Goal: Transaction & Acquisition: Download file/media

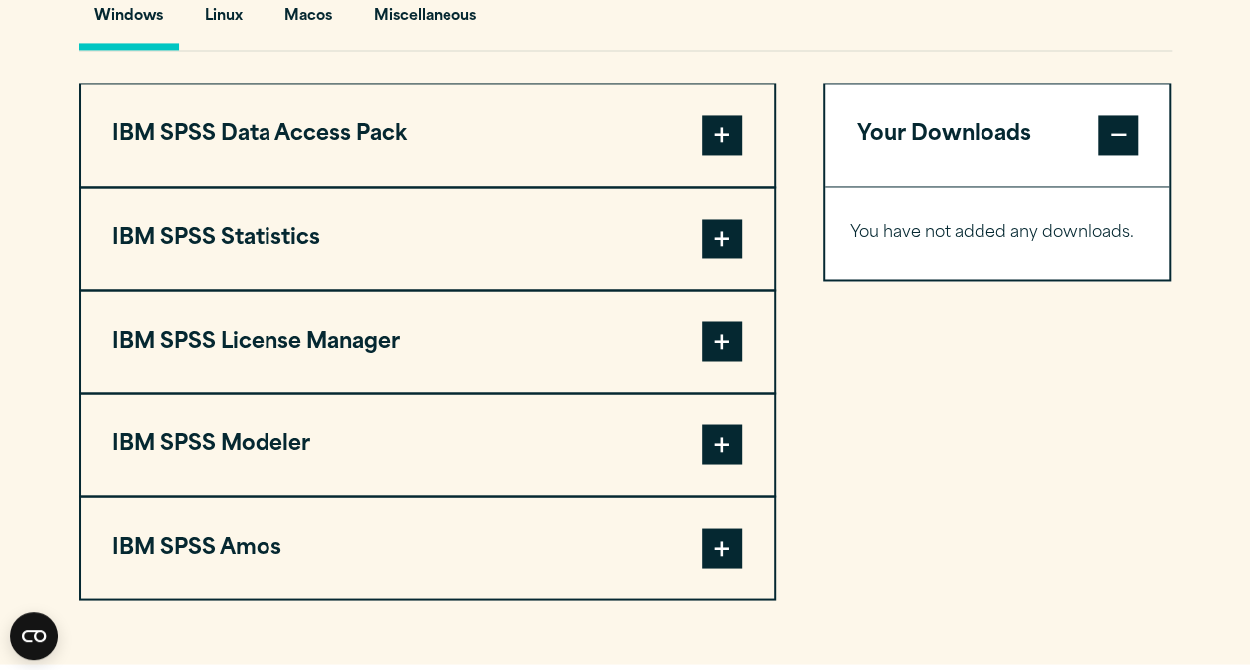
scroll to position [1525, 0]
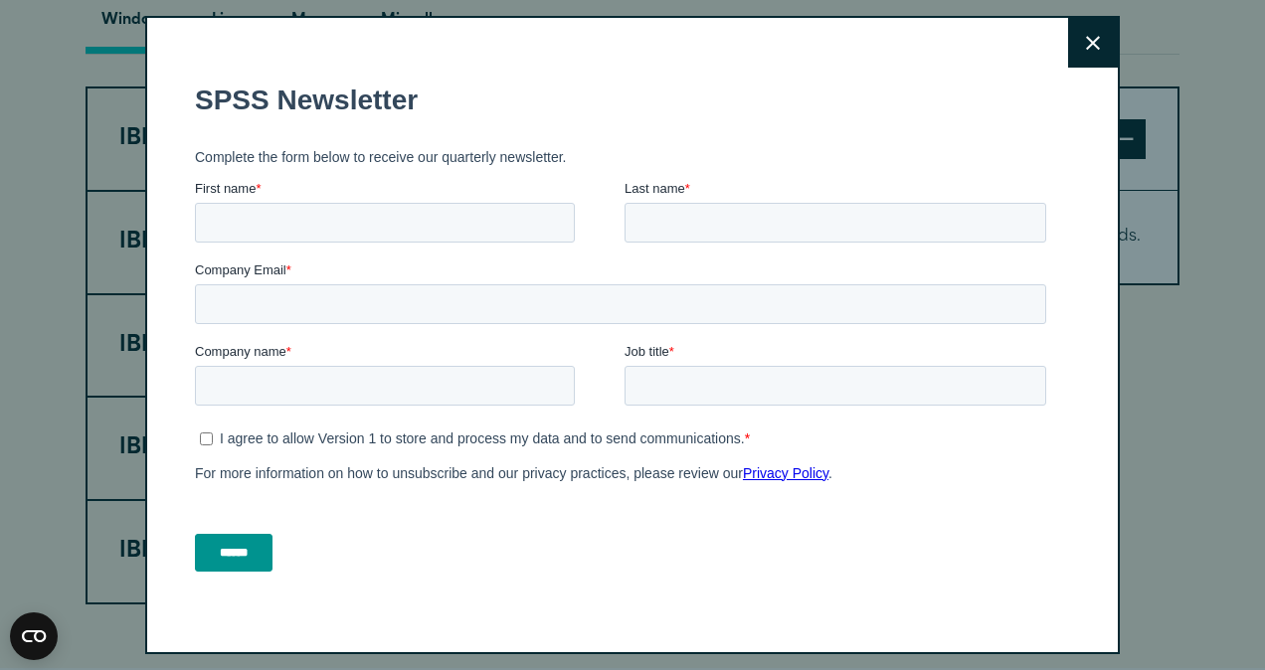
click at [1068, 53] on button "Close" at bounding box center [1093, 43] width 50 height 50
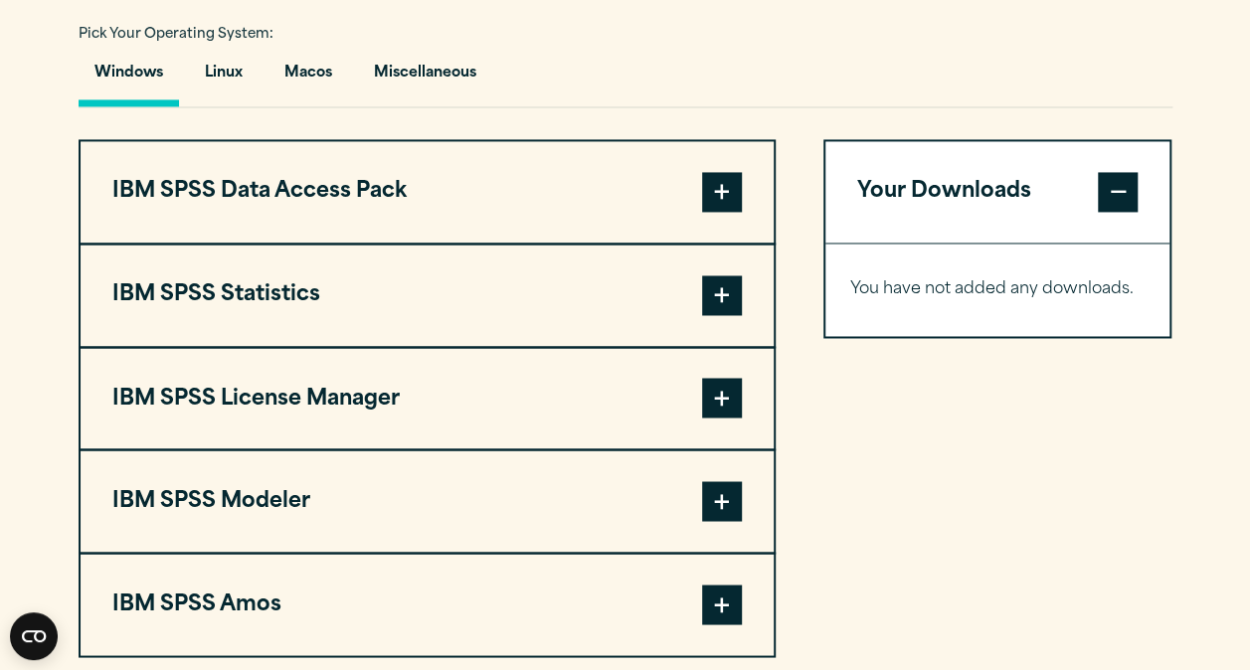
scroll to position [1468, 0]
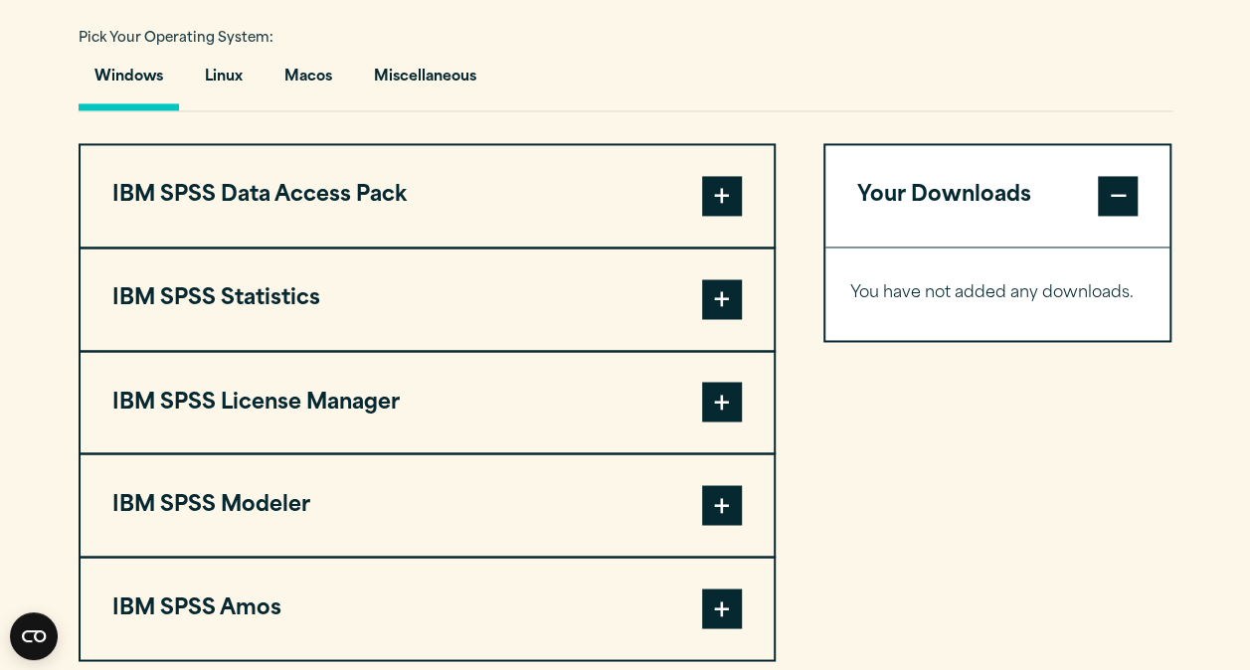
click at [259, 303] on button "IBM SPSS Statistics" at bounding box center [427, 299] width 693 height 101
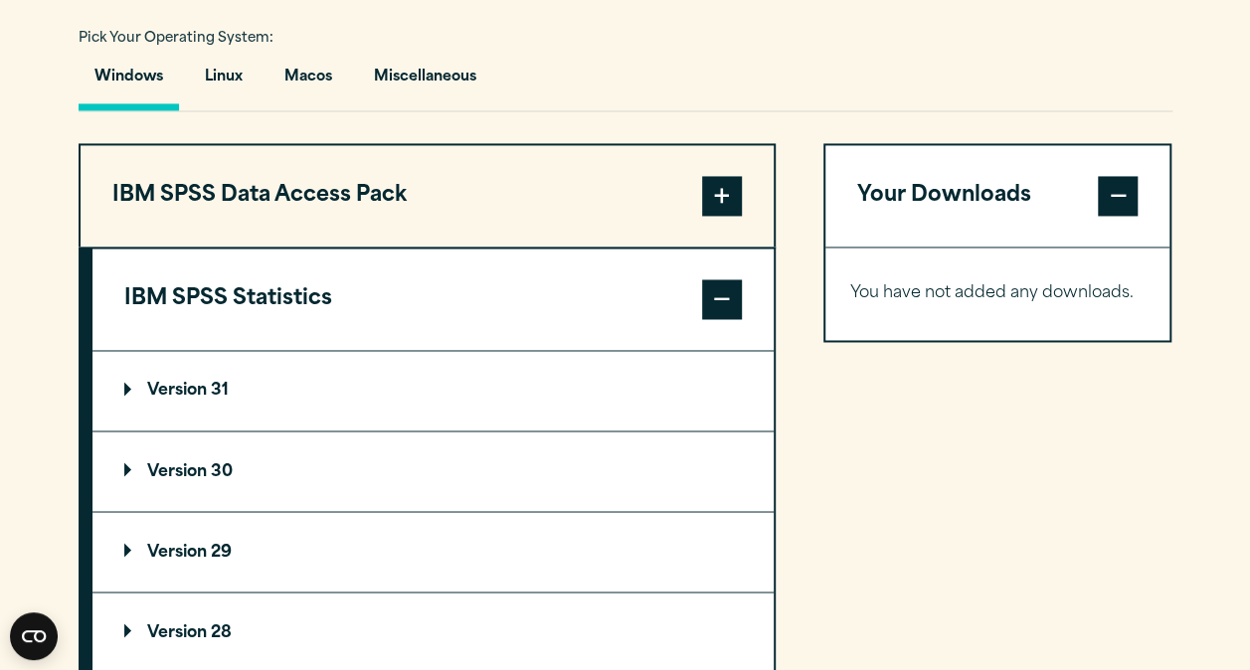
click at [212, 383] on p "Version 31" at bounding box center [176, 391] width 104 height 16
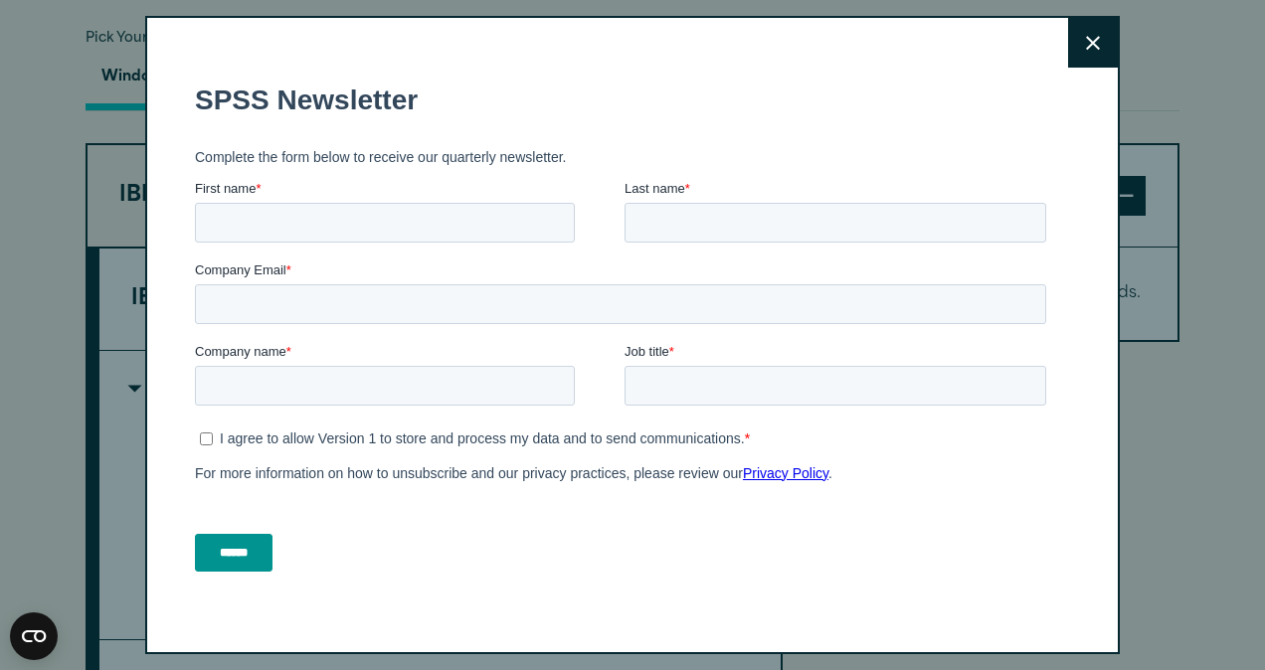
click at [1068, 48] on button "Close" at bounding box center [1093, 43] width 50 height 50
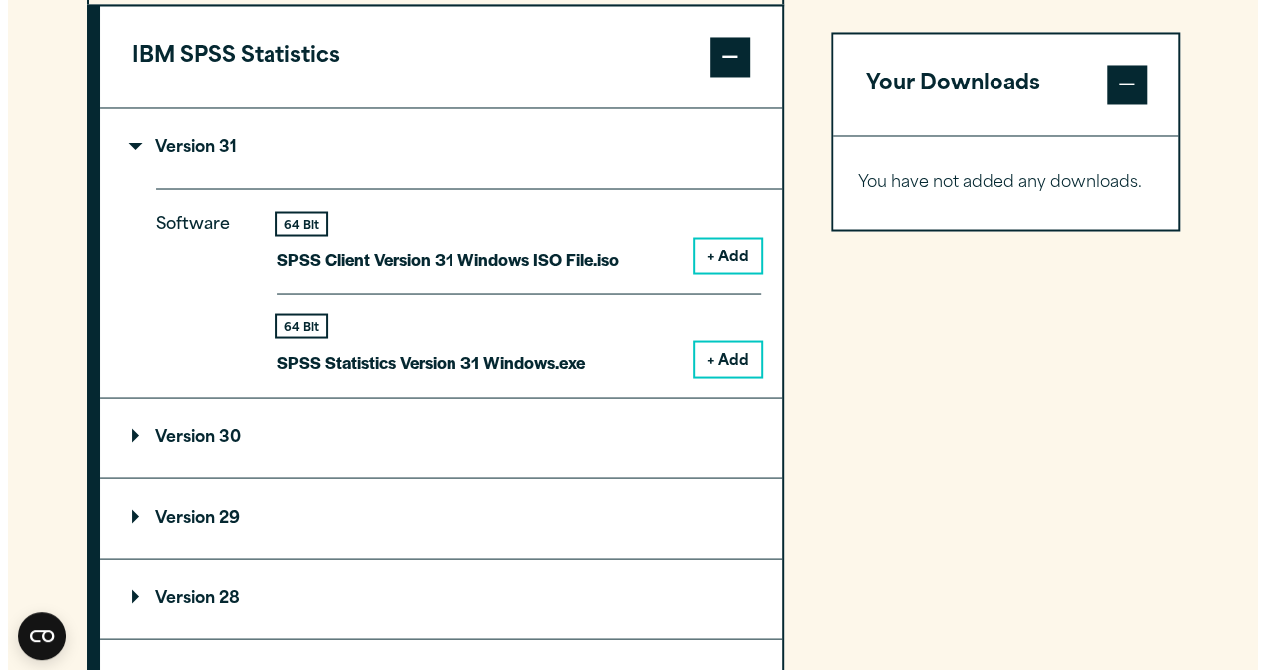
scroll to position [1735, 0]
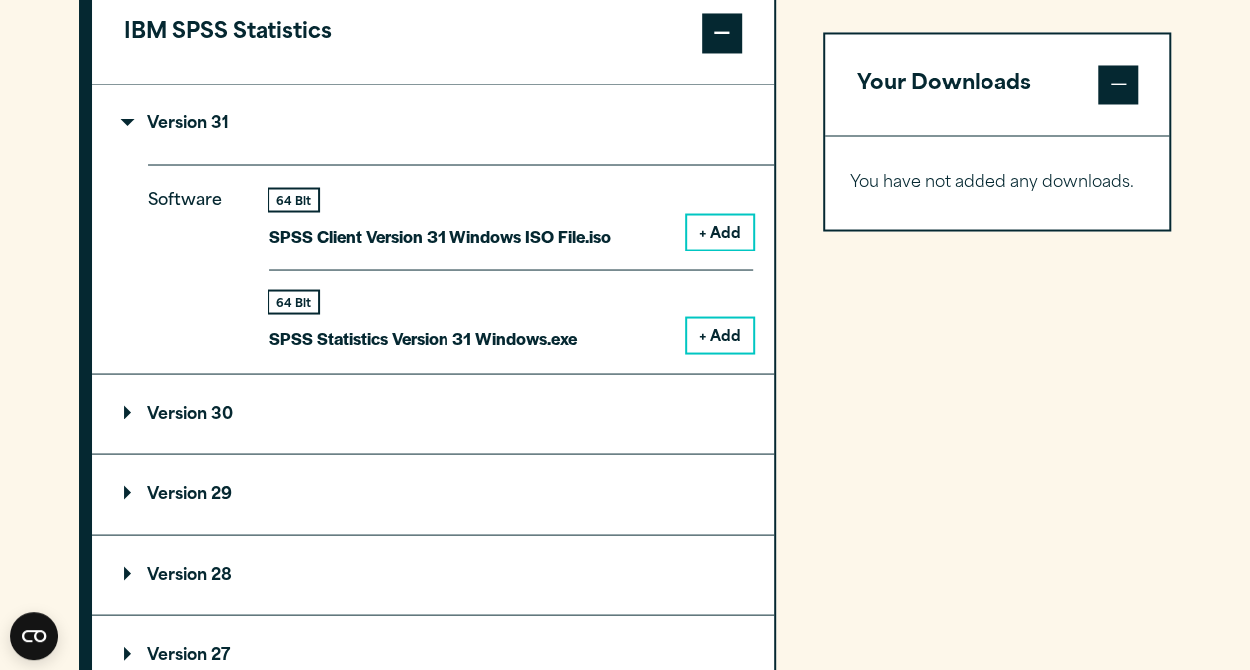
click at [704, 354] on div "Software 64 Bit SPSS Client Version 31 Windows ISO File.iso + Add 64 Bit + Add" at bounding box center [461, 268] width 626 height 209
click at [713, 337] on button "+ Add" at bounding box center [720, 335] width 66 height 34
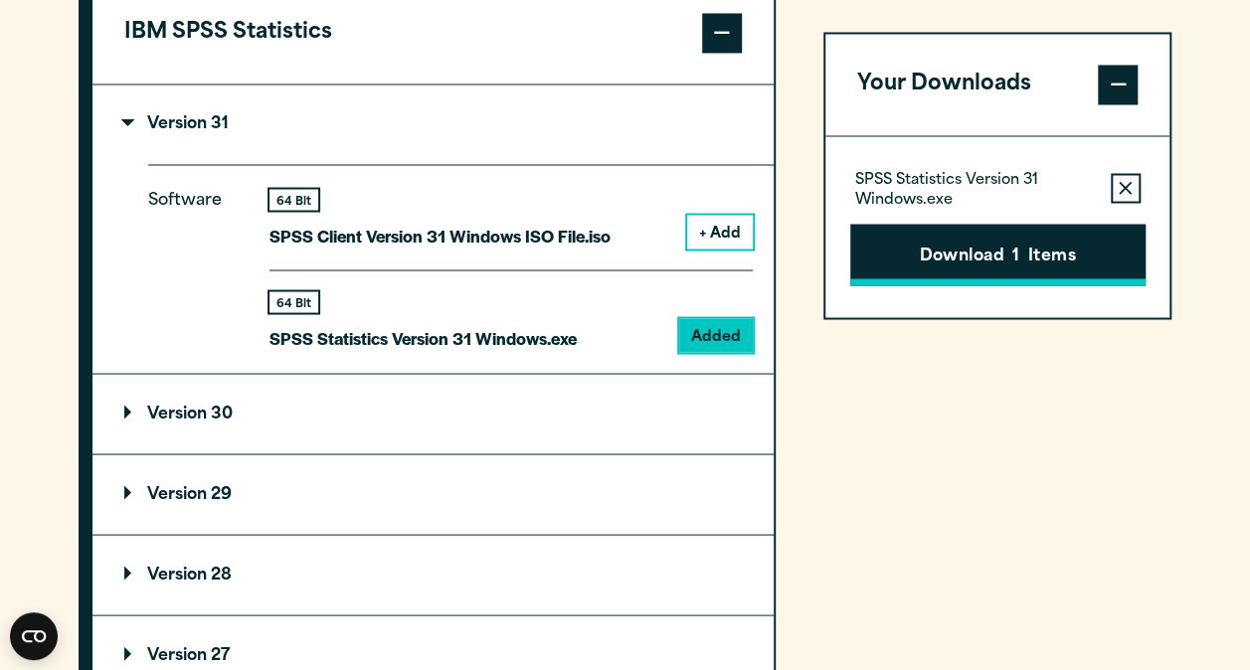
click at [1006, 265] on button "Download 1 Items" at bounding box center [997, 255] width 295 height 62
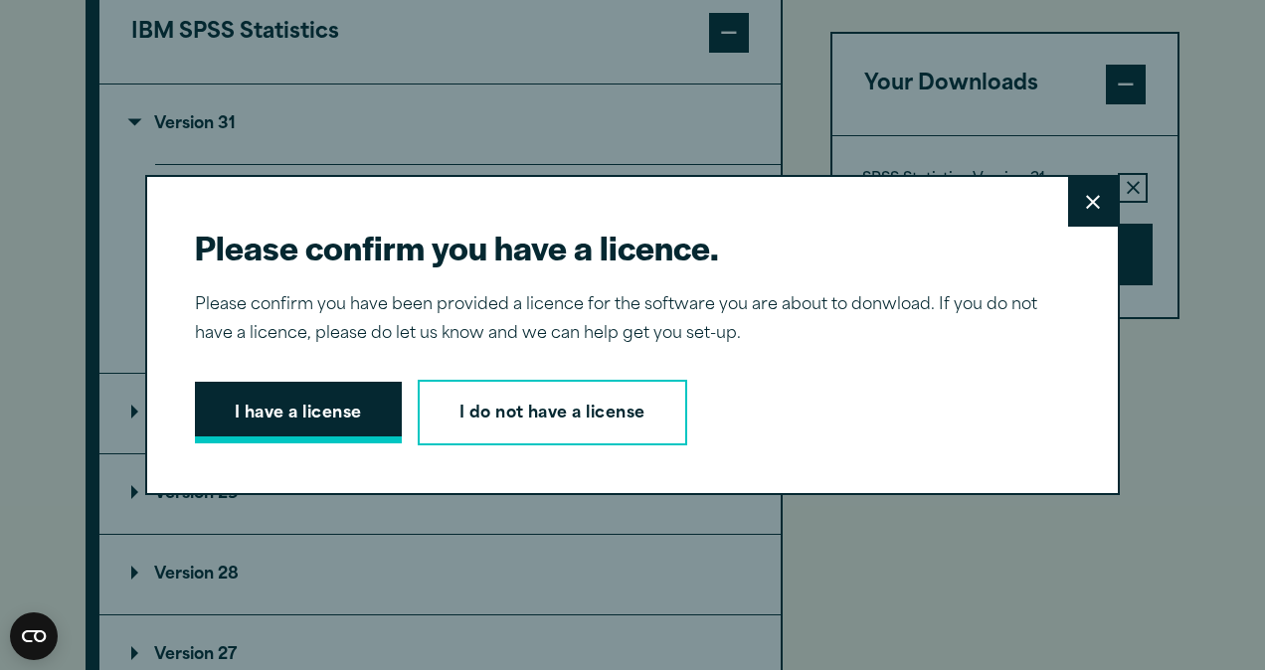
click at [370, 422] on button "I have a license" at bounding box center [298, 413] width 207 height 62
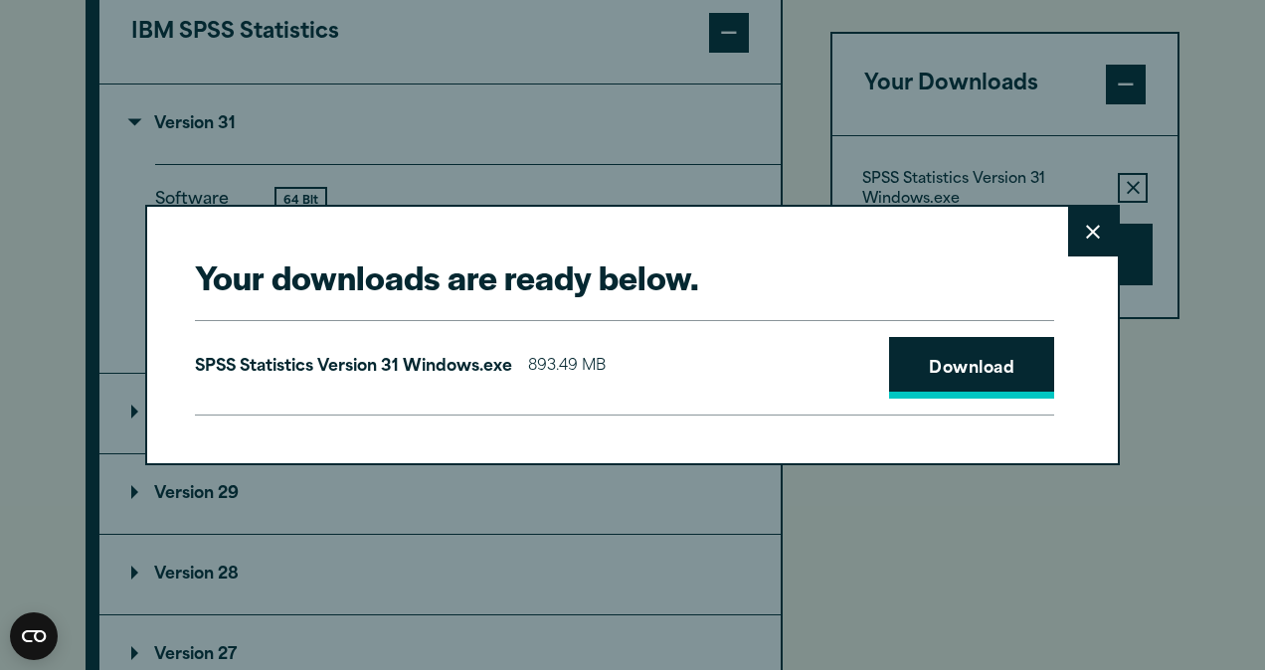
click at [1011, 370] on link "Download" at bounding box center [971, 368] width 165 height 62
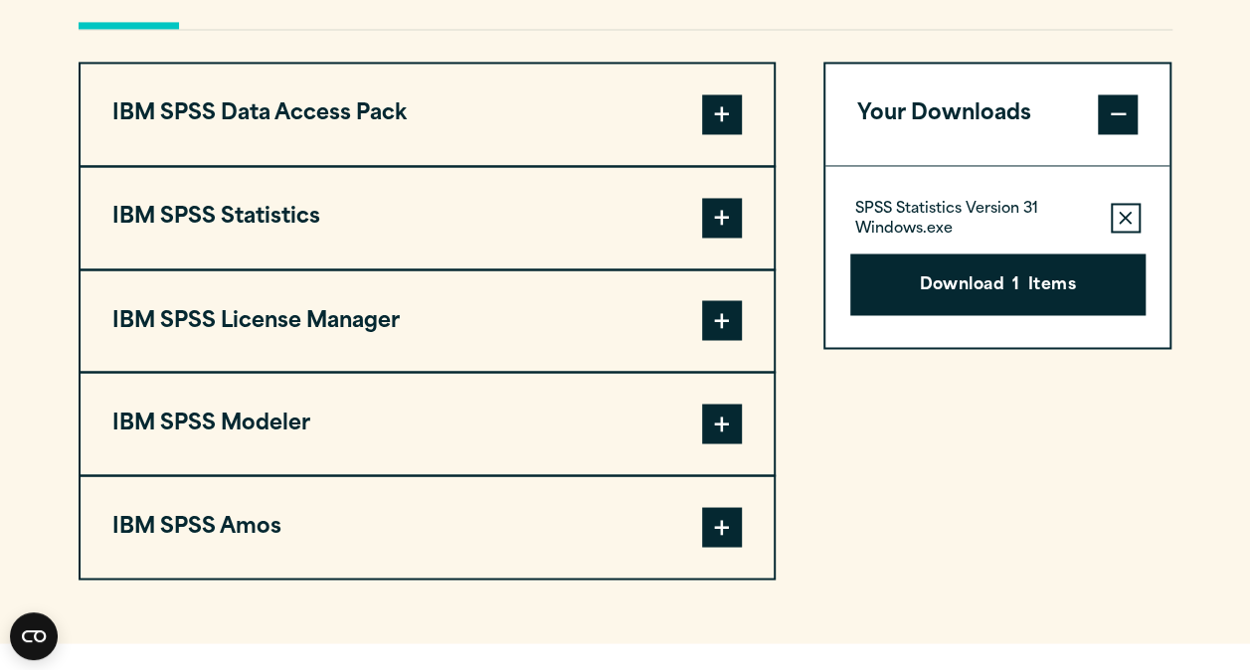
scroll to position [1542, 0]
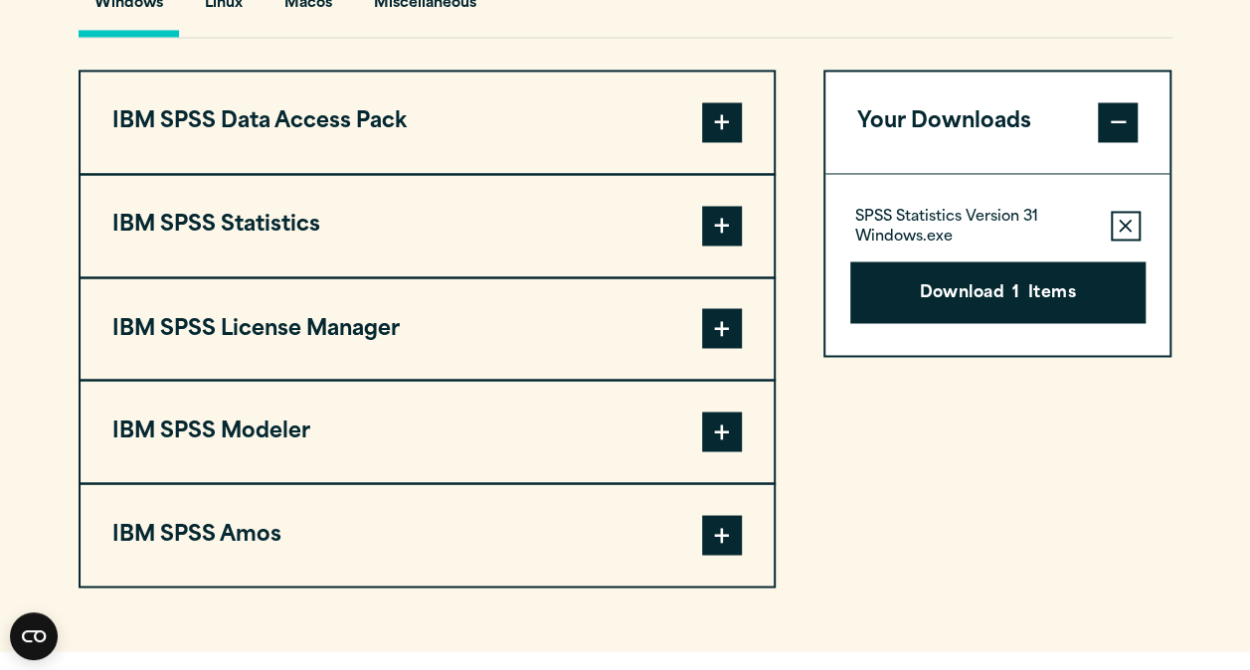
click at [269, 209] on button "IBM SPSS Statistics" at bounding box center [427, 225] width 693 height 101
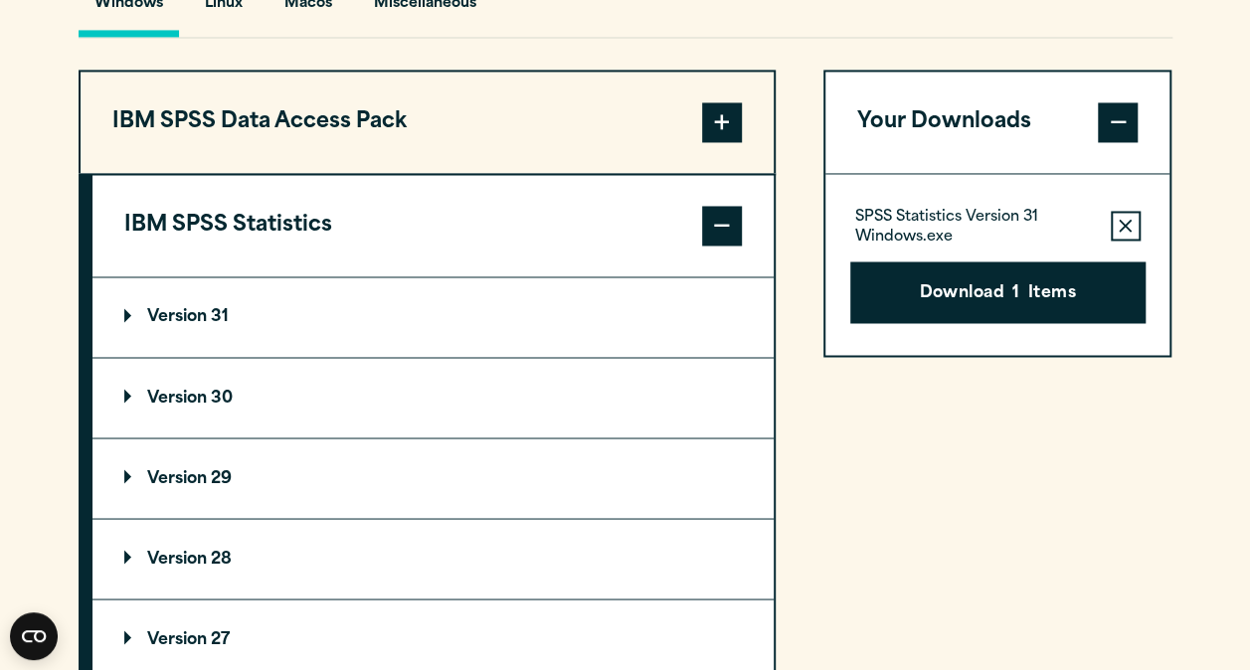
click at [269, 209] on button "IBM SPSS Statistics" at bounding box center [432, 225] width 681 height 101
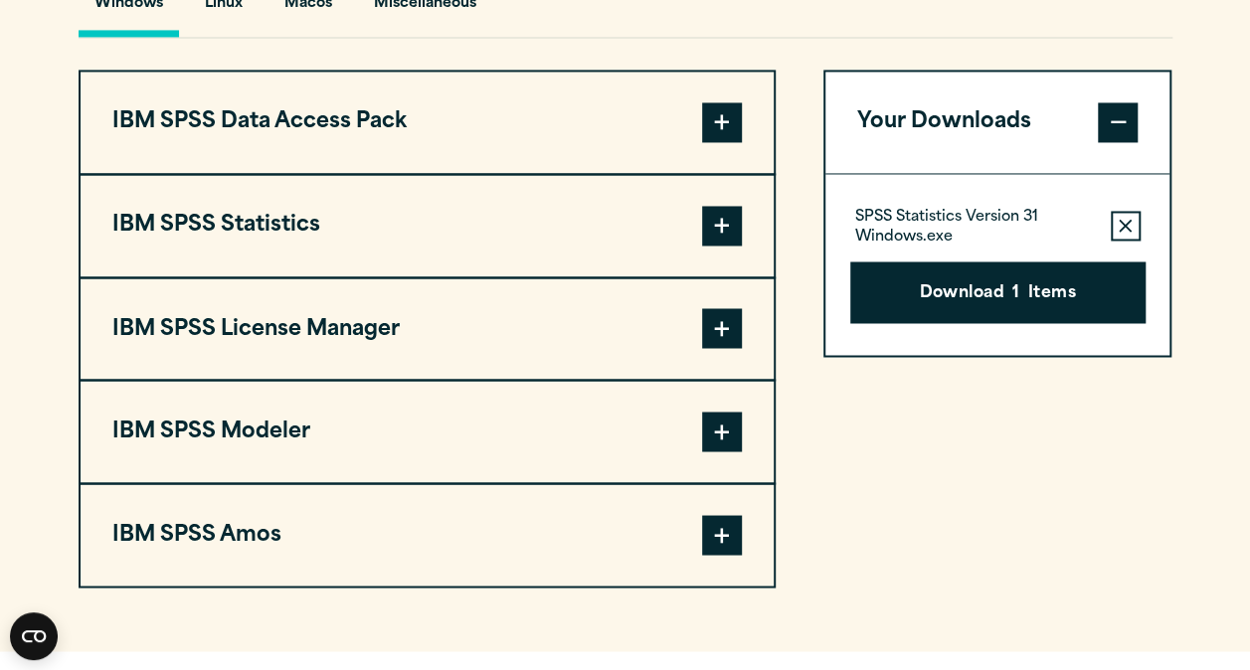
click at [267, 227] on button "IBM SPSS Statistics" at bounding box center [427, 225] width 693 height 101
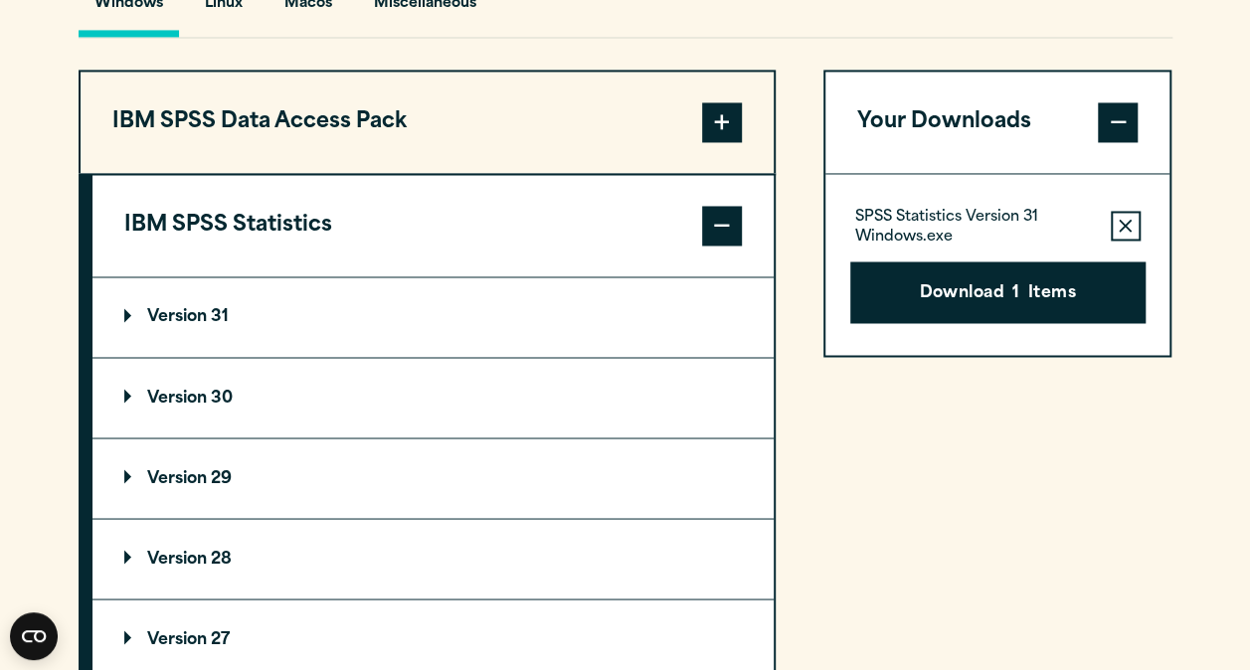
click at [200, 317] on p "Version 31" at bounding box center [176, 317] width 104 height 16
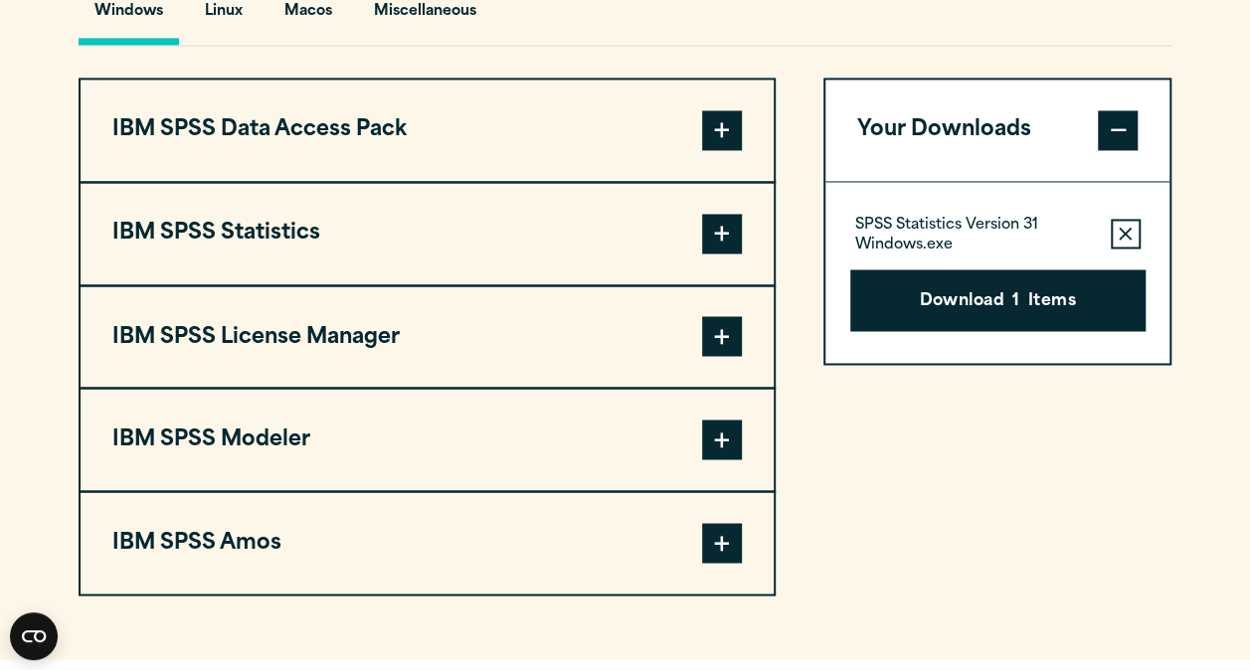
scroll to position [1505, 0]
